Goal: Task Accomplishment & Management: Manage account settings

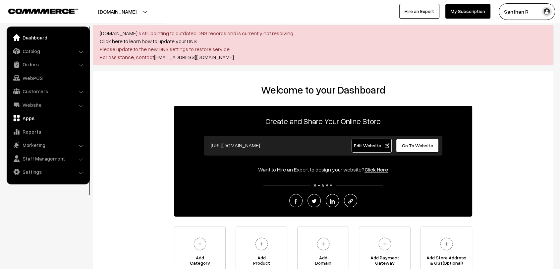
click at [34, 118] on link "Apps" at bounding box center [47, 118] width 79 height 12
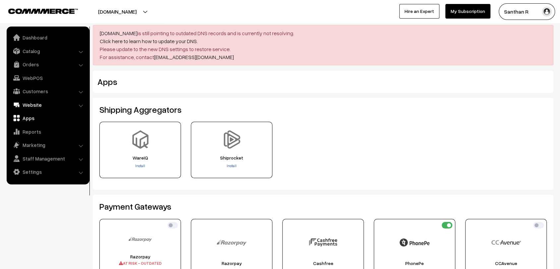
click at [48, 107] on link "Website" at bounding box center [47, 105] width 79 height 12
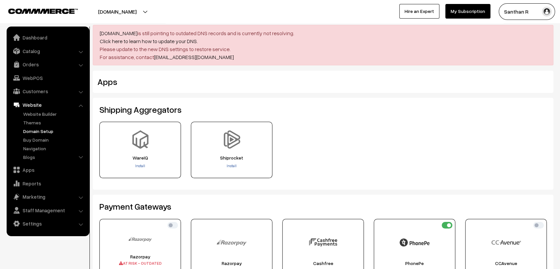
click at [45, 127] on link "Domain Setup" at bounding box center [55, 130] width 66 height 7
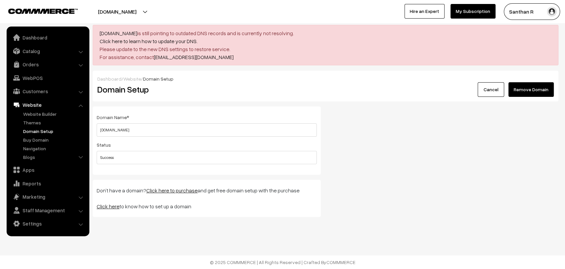
click at [527, 86] on button "Remove Domain" at bounding box center [531, 89] width 45 height 15
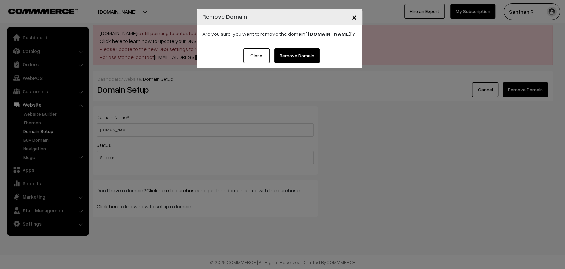
click at [291, 60] on link "Remove Domain" at bounding box center [297, 55] width 45 height 15
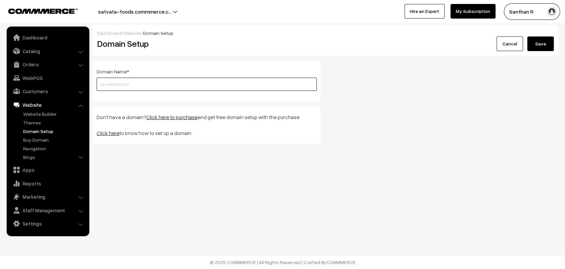
paste input "[DOMAIN_NAME]"
click at [188, 85] on input "[DOMAIN_NAME]" at bounding box center [207, 83] width 220 height 13
type input "[DOMAIN_NAME]"
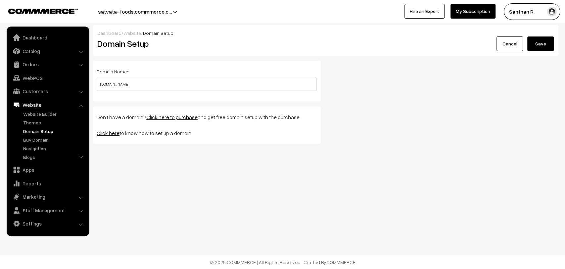
click at [541, 45] on button "Save" at bounding box center [540, 43] width 26 height 15
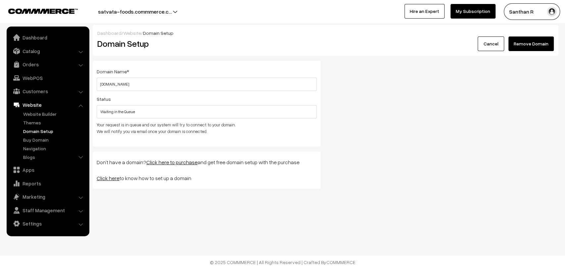
click at [111, 178] on link "Click here" at bounding box center [108, 178] width 23 height 7
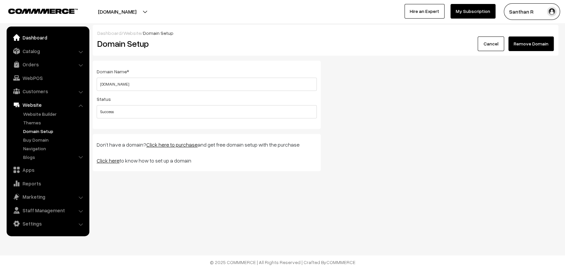
click at [29, 36] on link "Dashboard" at bounding box center [47, 37] width 79 height 12
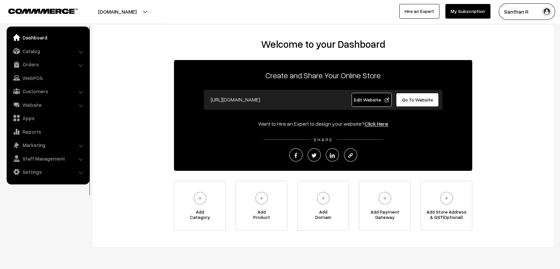
click at [421, 99] on span "Go To Website" at bounding box center [417, 100] width 31 height 6
